Goal: Find specific page/section: Find specific page/section

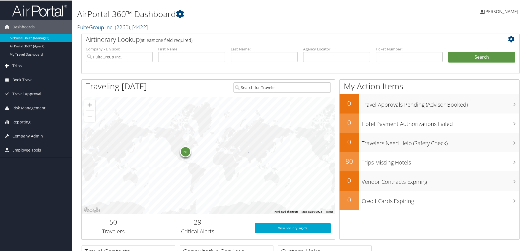
click at [18, 64] on span "Trips" at bounding box center [16, 65] width 9 height 14
click at [116, 28] on link "PulteGroup Inc. ( 2260 ) , [ 4422 ]" at bounding box center [112, 26] width 71 height 7
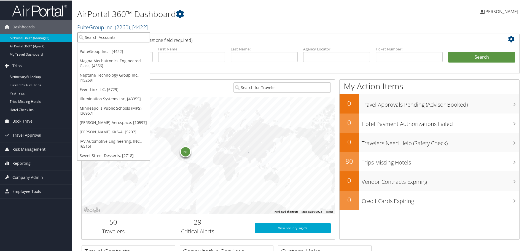
click at [115, 37] on input "search" at bounding box center [113, 37] width 72 height 10
type input "corner"
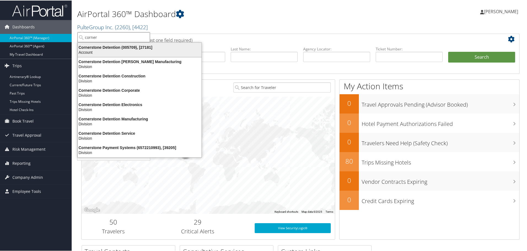
click at [118, 47] on div "Cornerstone Detention (005709), [27181]" at bounding box center [139, 46] width 130 height 5
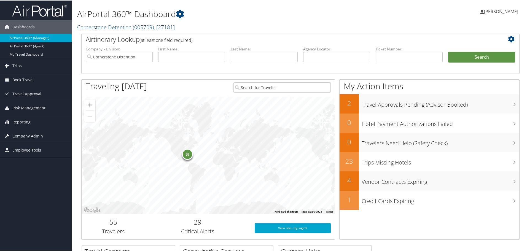
click at [173, 207] on div "55" at bounding box center [208, 154] width 253 height 117
